Goal: Complete application form

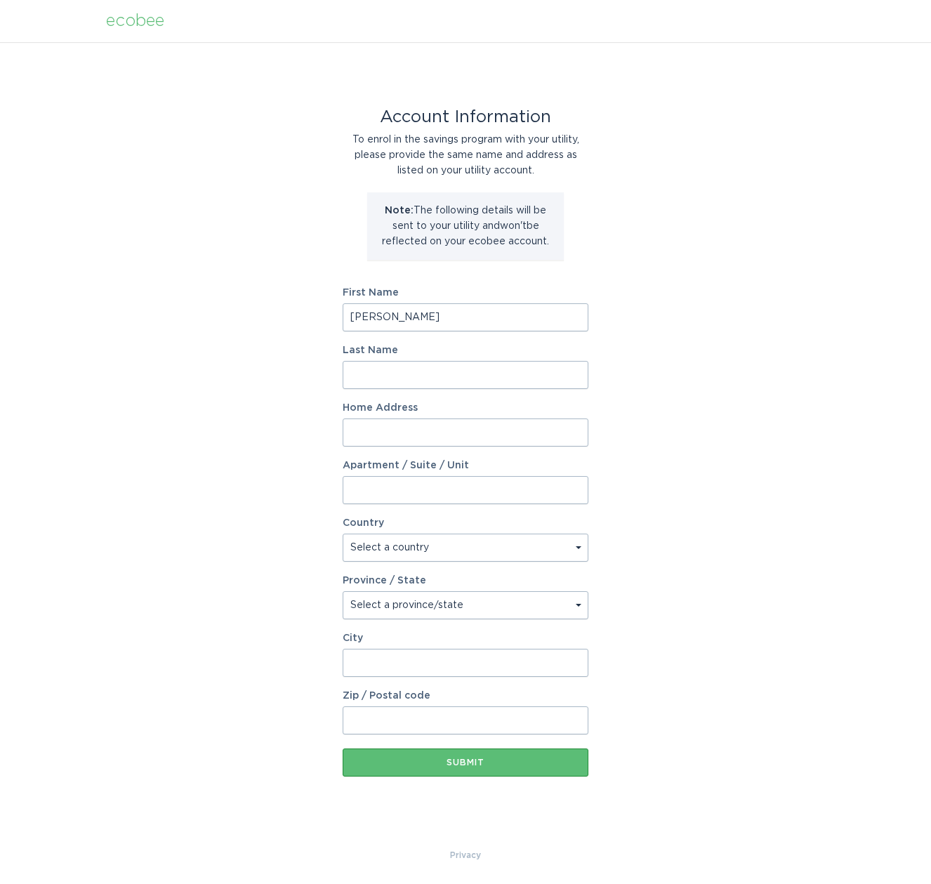
type input "[PERSON_NAME]"
type input "Ceklic"
type input "[STREET_ADDRESS]"
select select "US"
select select "AZ"
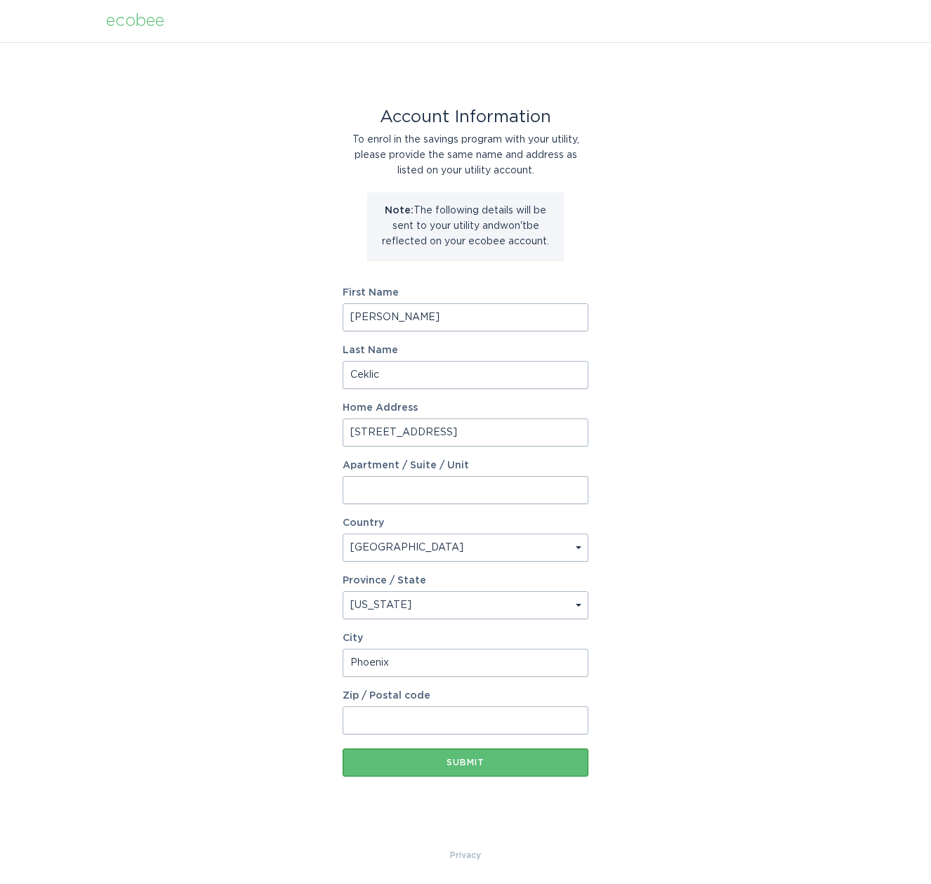
type input "Phoenix"
type input "85050"
click at [476, 746] on form "First Name [PERSON_NAME] Last Name Ceklic Home Address [STREET_ADDRESS][GEOGRAP…" at bounding box center [466, 532] width 246 height 489
click at [476, 753] on button "Submit" at bounding box center [466, 763] width 246 height 28
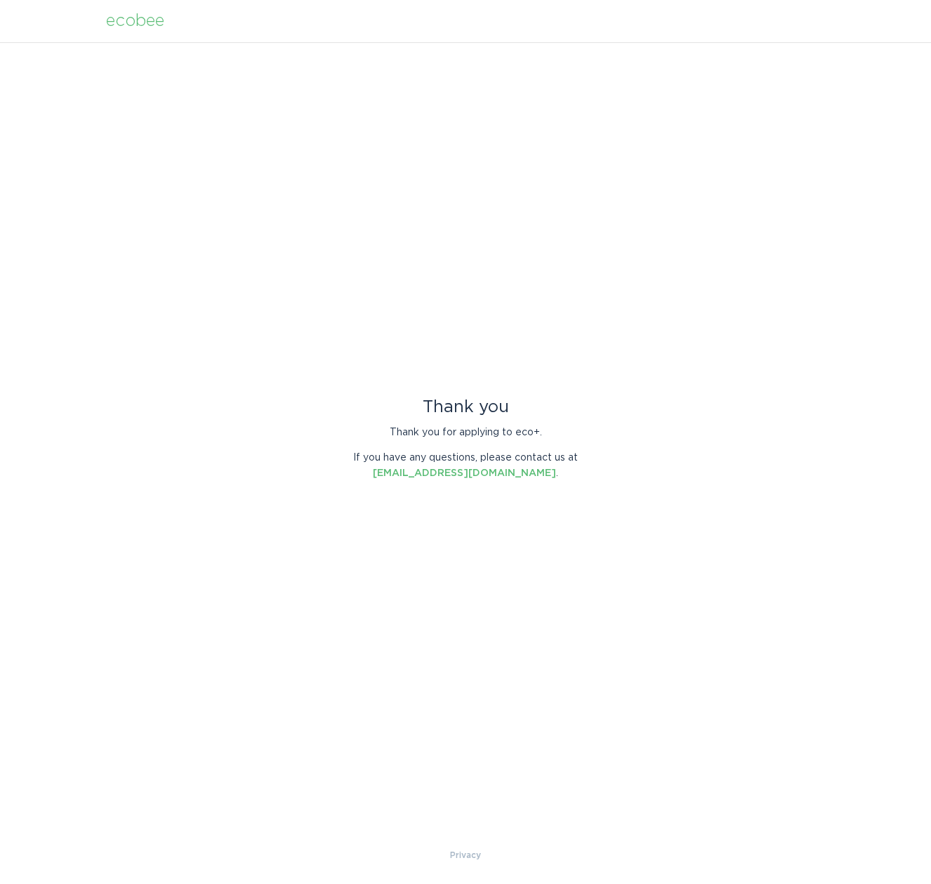
click at [149, 20] on div "ecobee" at bounding box center [135, 20] width 58 height 15
